Goal: Information Seeking & Learning: Learn about a topic

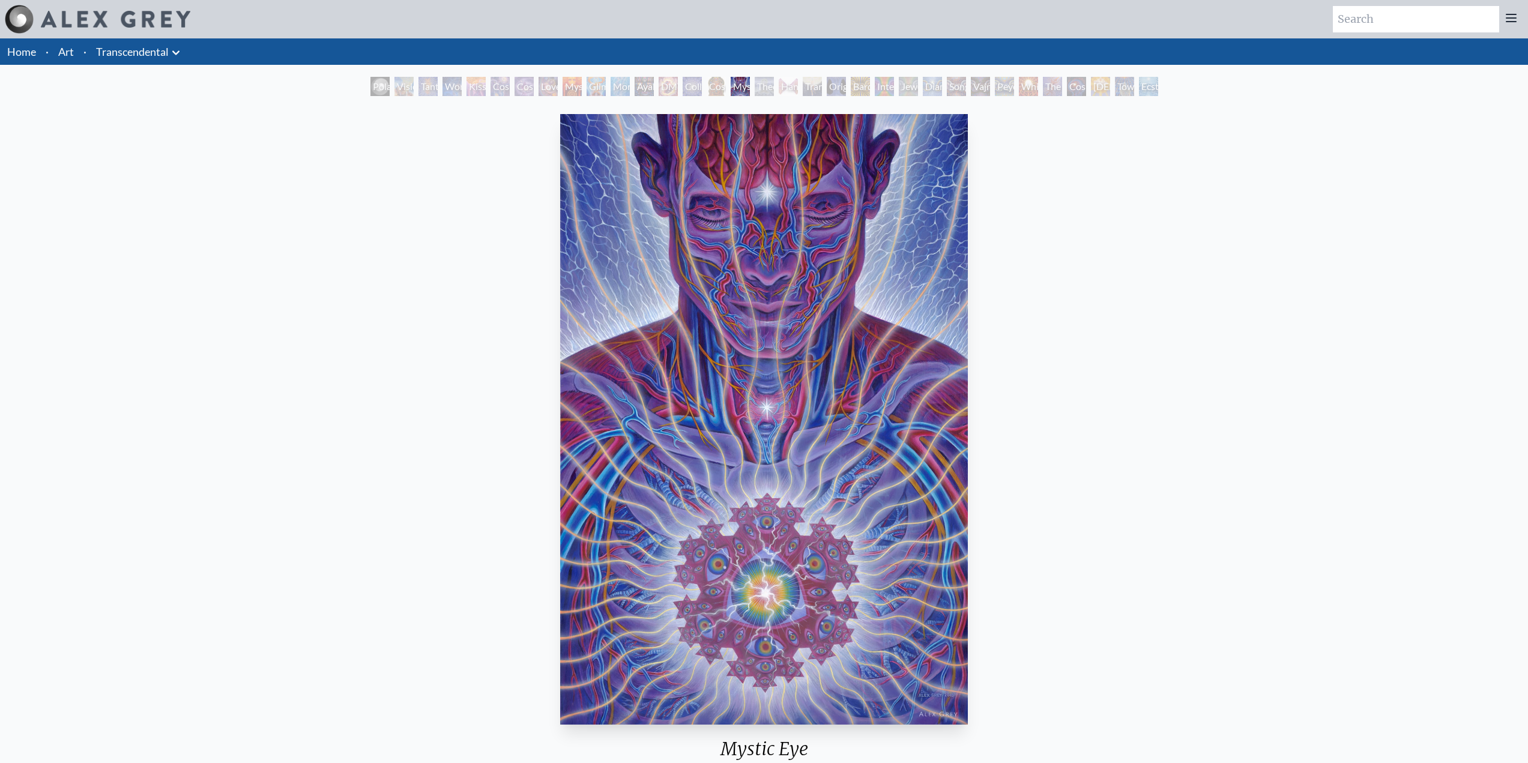
click at [371, 88] on div "Polar Unity Spiral" at bounding box center [380, 86] width 19 height 19
